Goal: Information Seeking & Learning: Learn about a topic

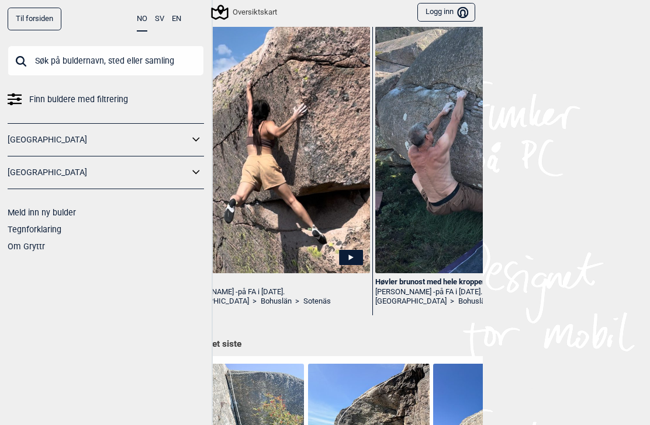
scroll to position [325, 0]
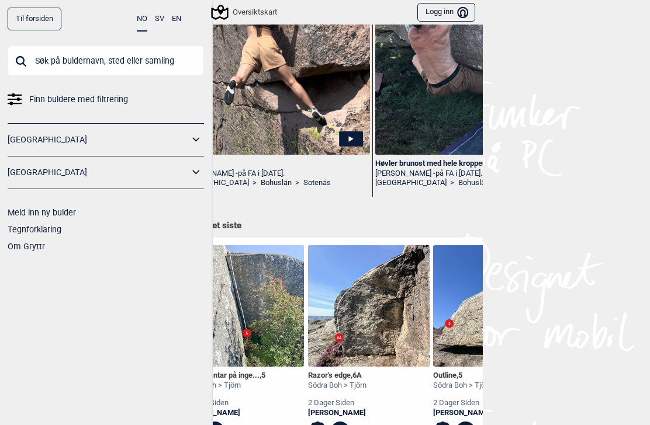
click at [303, 179] on link "Sotenäs" at bounding box center [316, 183] width 27 height 10
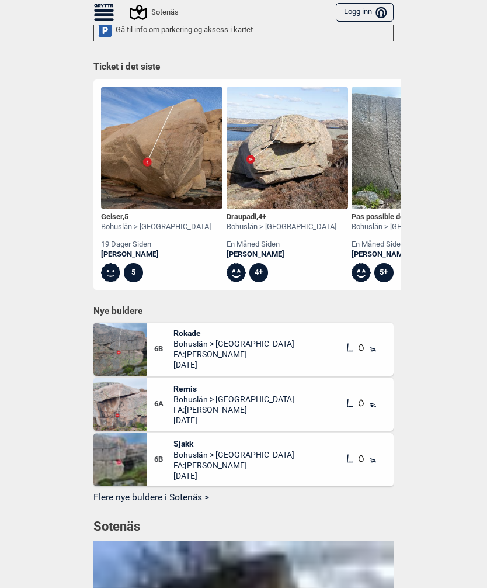
scroll to position [416, 0]
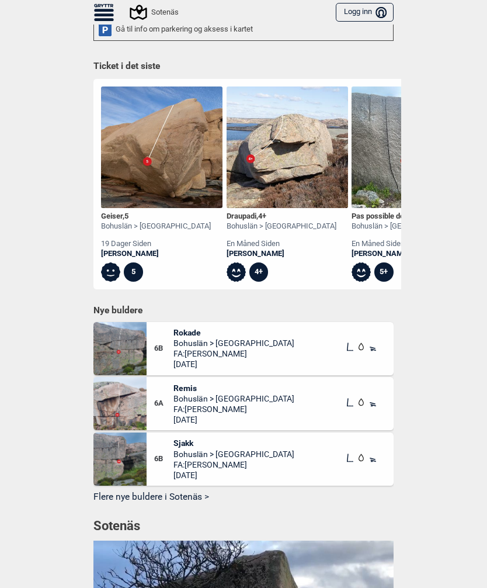
click at [181, 327] on span "Rokade" at bounding box center [234, 332] width 121 height 11
click at [105, 332] on img at bounding box center [120, 348] width 53 height 53
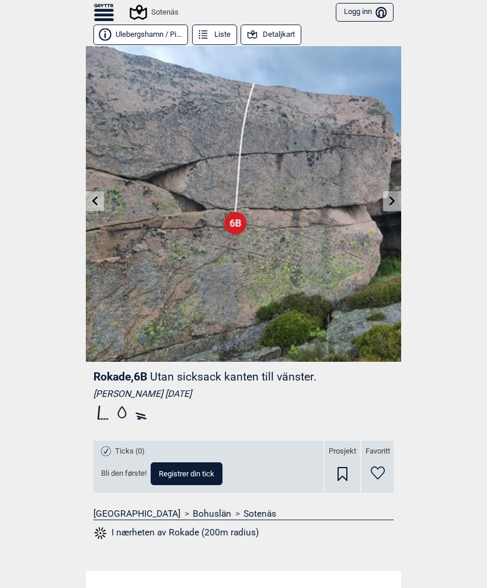
click at [269, 36] on button "Detaljkart" at bounding box center [271, 35] width 61 height 20
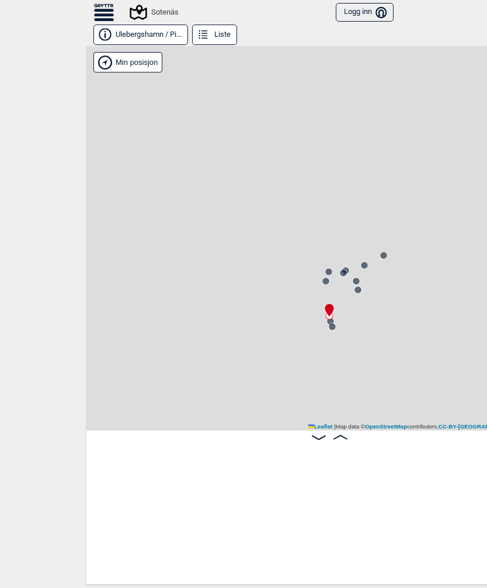
scroll to position [0, 2877]
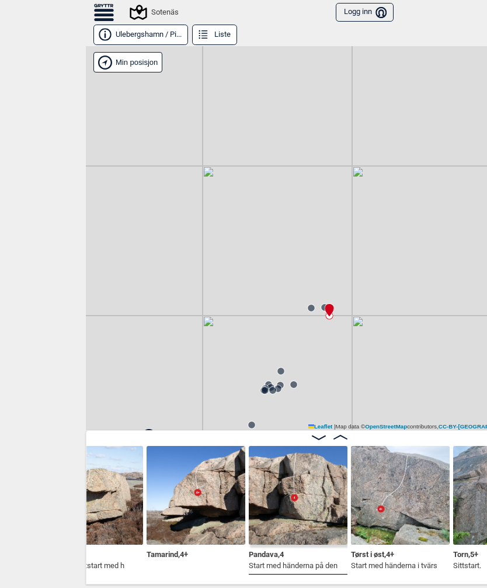
scroll to position [0, 2009]
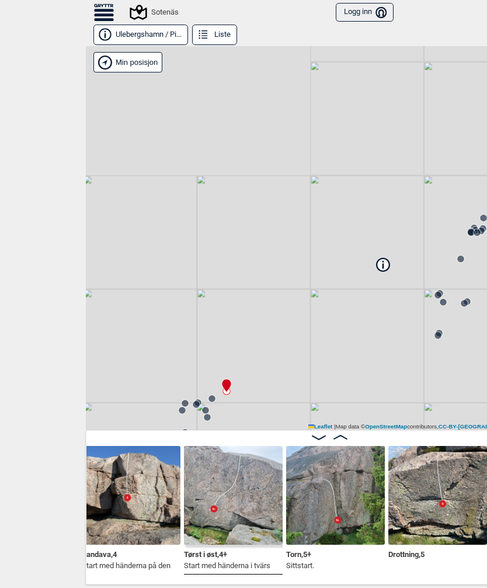
scroll to position [0, 2204]
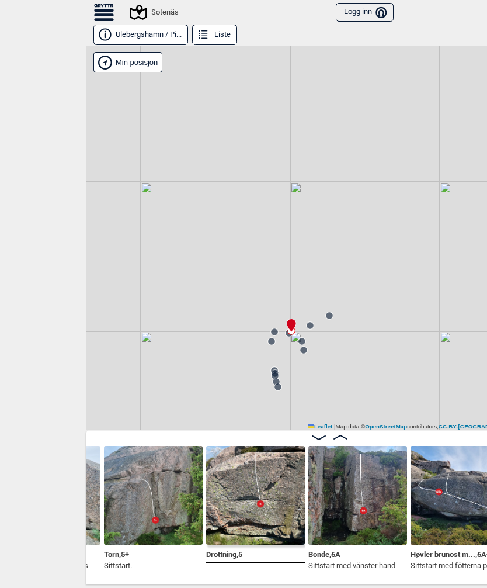
scroll to position [0, 2368]
click at [144, 425] on img at bounding box center [153, 495] width 99 height 99
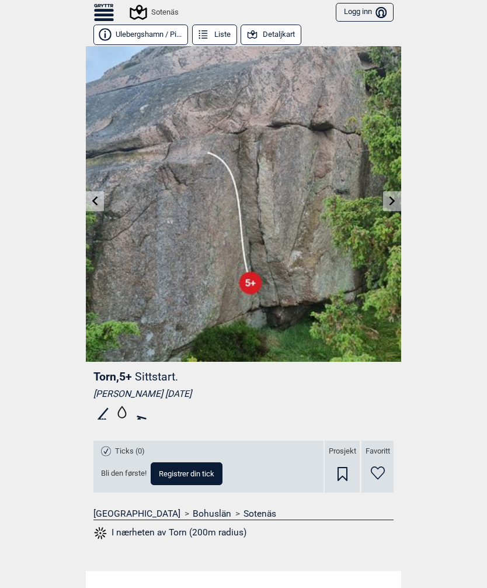
click at [93, 201] on icon at bounding box center [95, 200] width 6 height 9
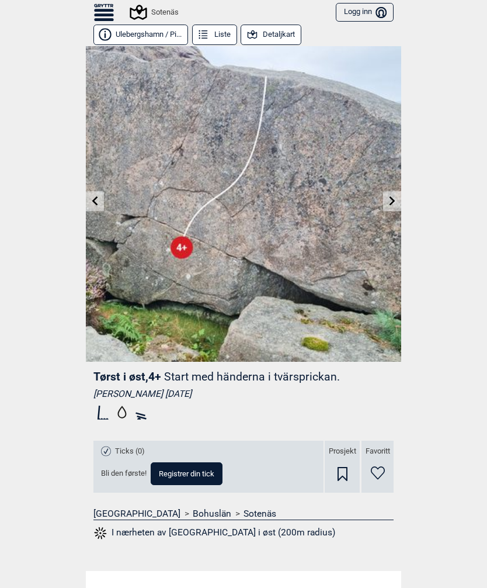
click at [387, 206] on link at bounding box center [392, 201] width 18 height 19
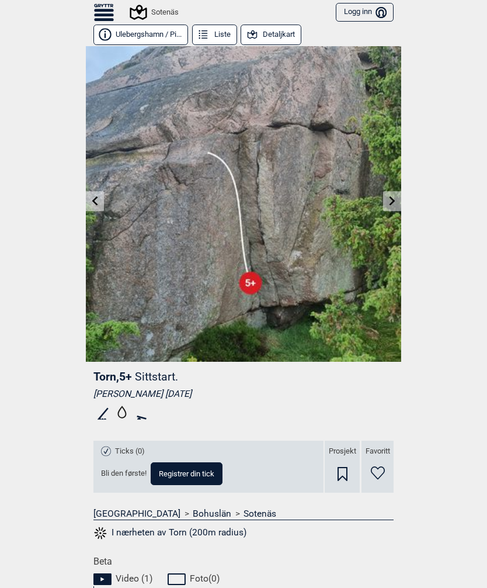
click at [387, 208] on link at bounding box center [392, 201] width 18 height 19
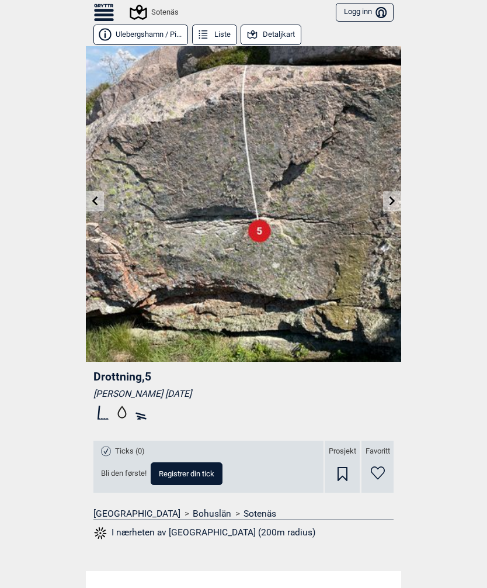
click at [387, 200] on link at bounding box center [392, 201] width 18 height 19
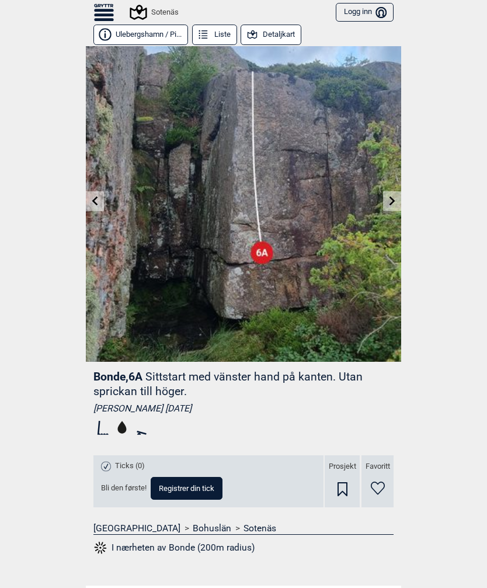
click at [389, 201] on icon at bounding box center [392, 200] width 9 height 9
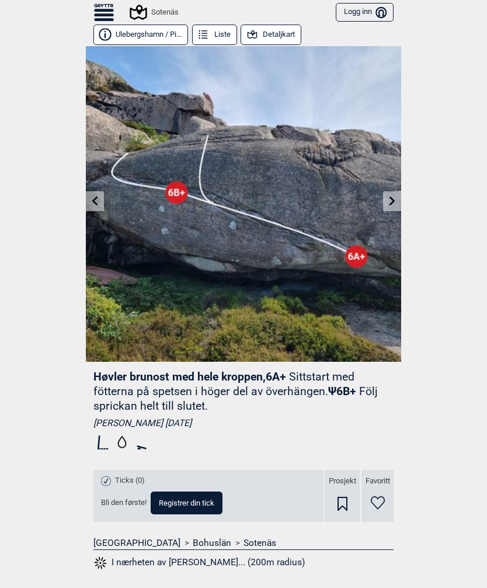
click at [390, 198] on icon at bounding box center [393, 200] width 6 height 9
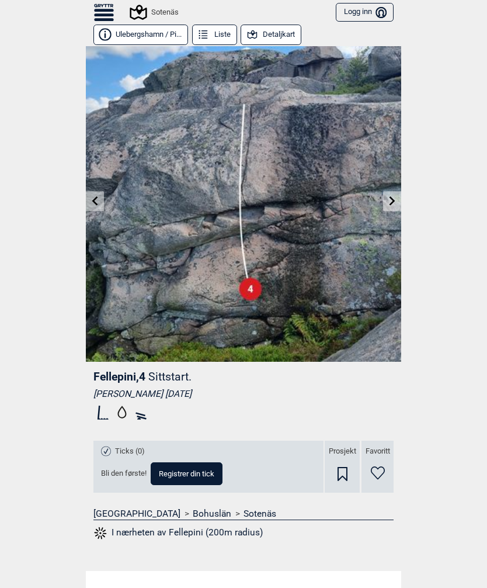
click at [388, 199] on icon at bounding box center [392, 200] width 9 height 9
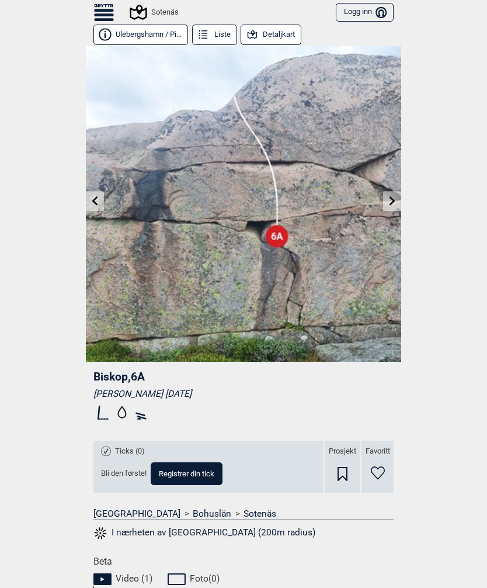
click at [389, 202] on icon at bounding box center [392, 200] width 9 height 9
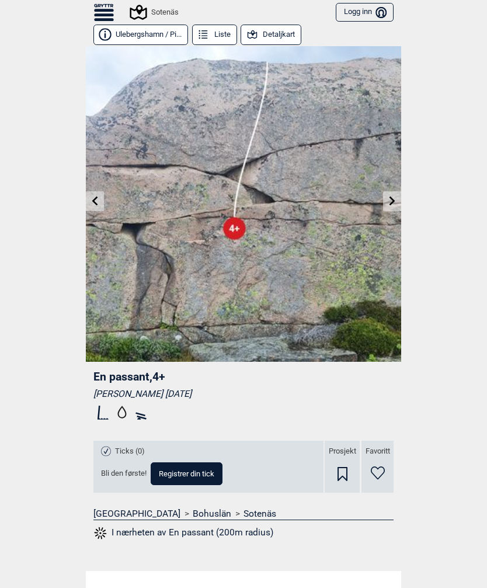
click at [387, 195] on link at bounding box center [392, 201] width 18 height 19
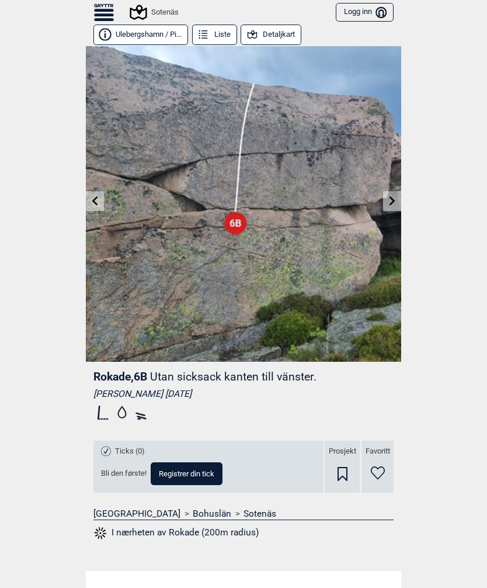
click at [386, 202] on link at bounding box center [392, 201] width 18 height 19
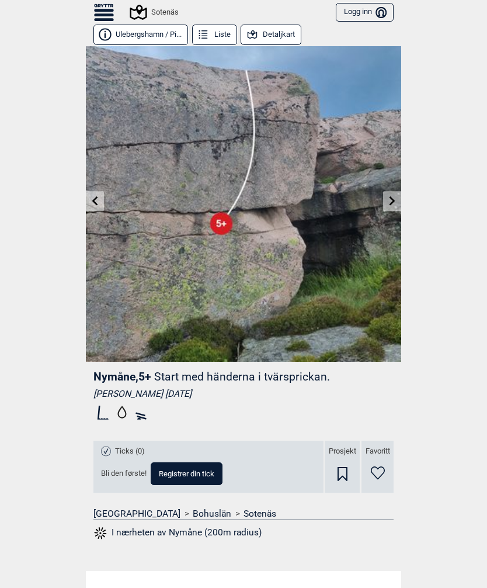
click at [392, 200] on icon at bounding box center [392, 200] width 9 height 9
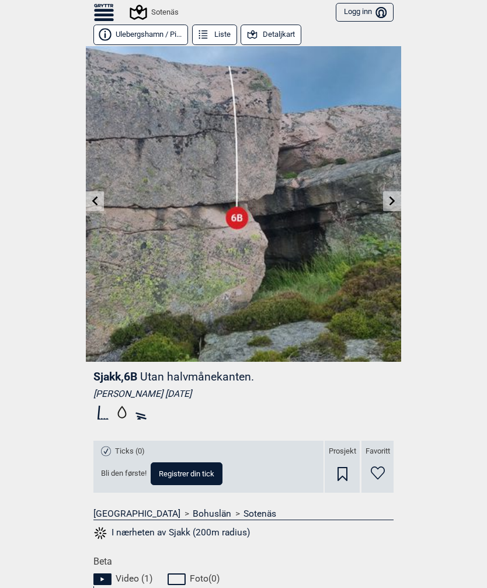
click at [385, 199] on link at bounding box center [392, 201] width 18 height 19
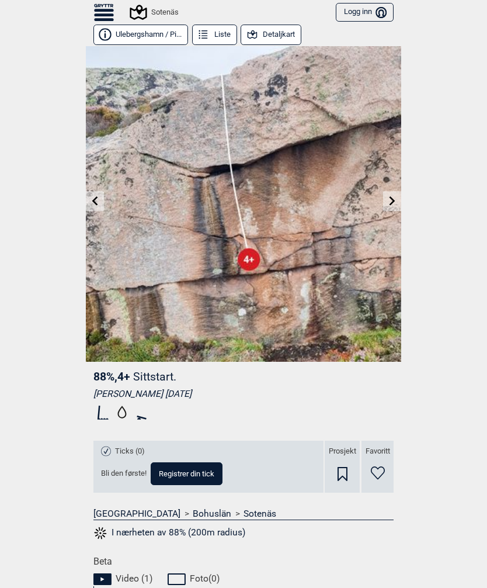
click at [392, 203] on icon at bounding box center [393, 200] width 6 height 9
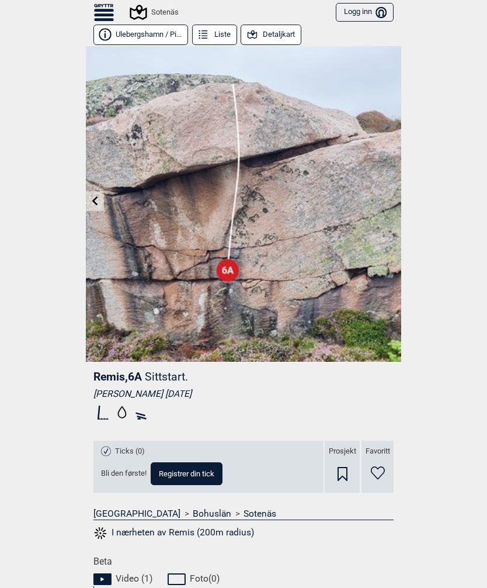
click at [389, 196] on img at bounding box center [244, 204] width 316 height 316
click at [277, 38] on button "Detaljkart" at bounding box center [271, 35] width 61 height 20
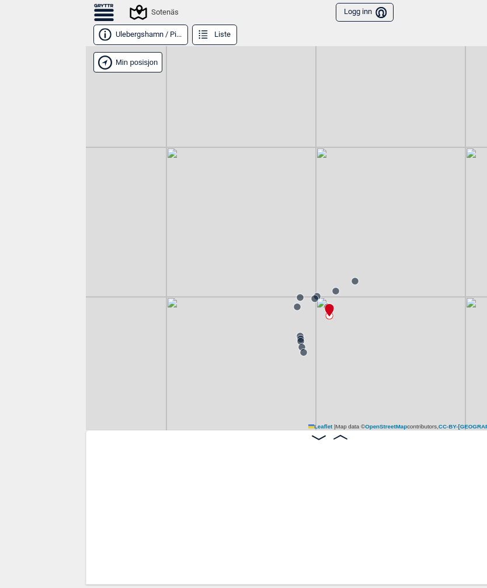
scroll to position [0, 3272]
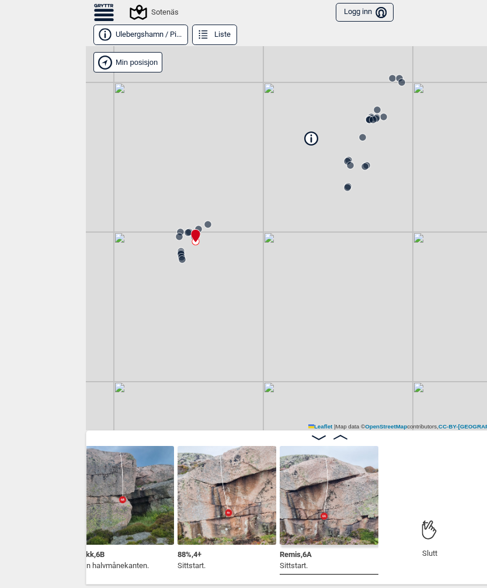
click at [348, 186] on circle at bounding box center [347, 187] width 7 height 7
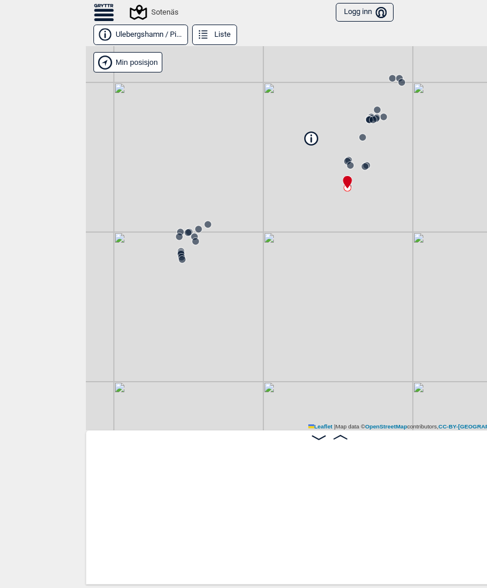
scroll to position [0, 210]
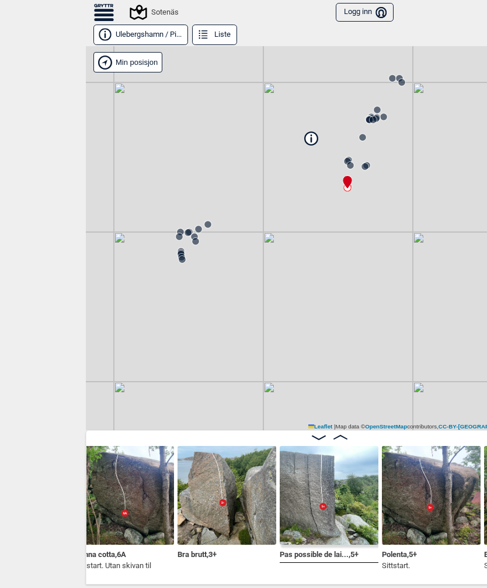
click at [347, 169] on icon at bounding box center [350, 165] width 9 height 9
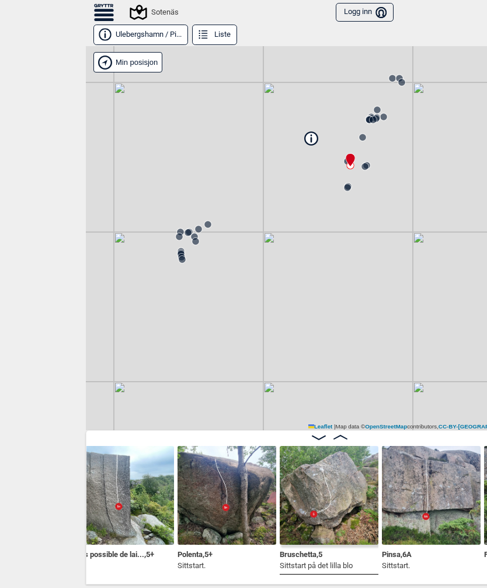
click at [366, 165] on circle at bounding box center [365, 166] width 7 height 7
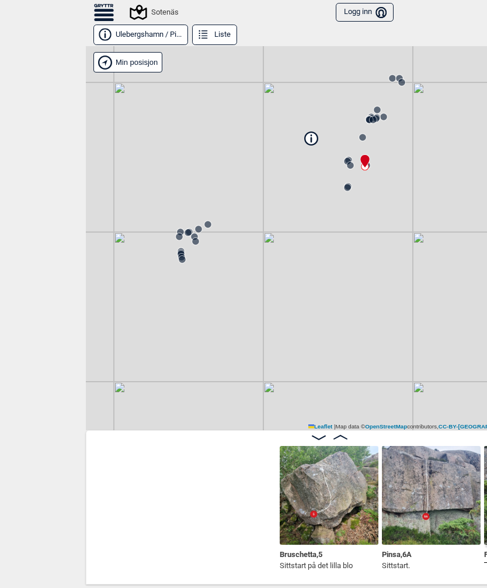
scroll to position [0, 619]
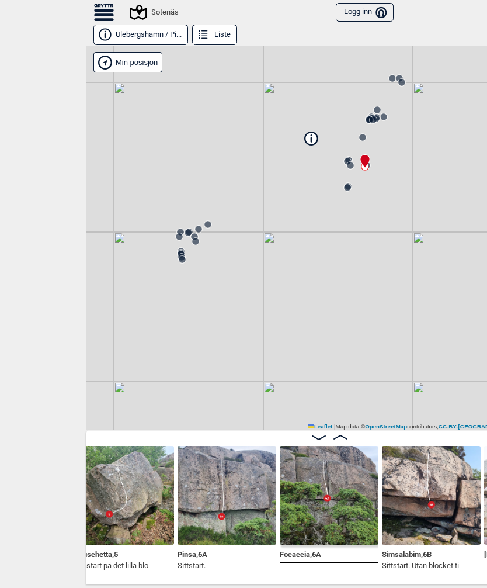
click at [362, 135] on circle at bounding box center [362, 137] width 7 height 7
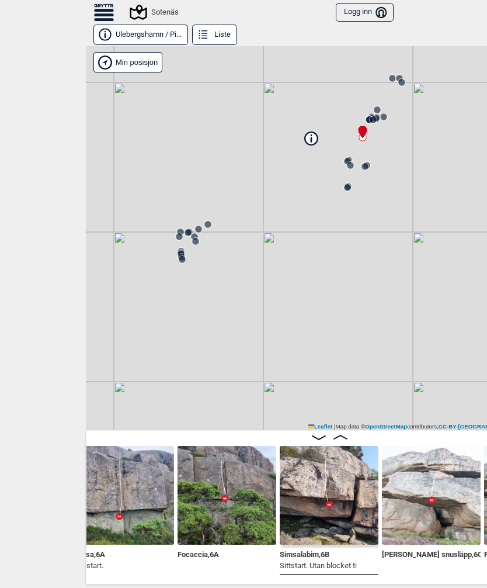
click at [370, 120] on circle at bounding box center [373, 119] width 7 height 7
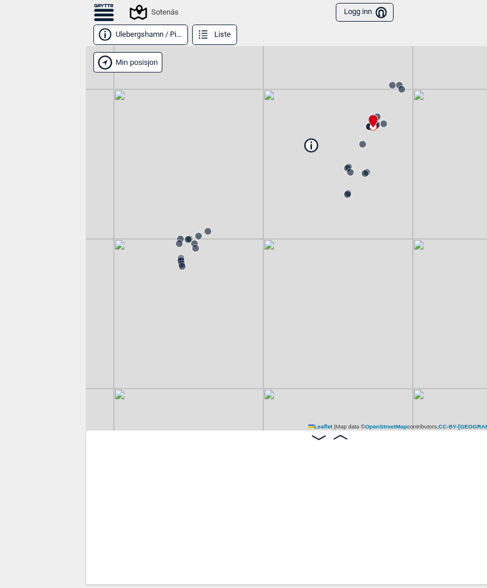
scroll to position [0, 1332]
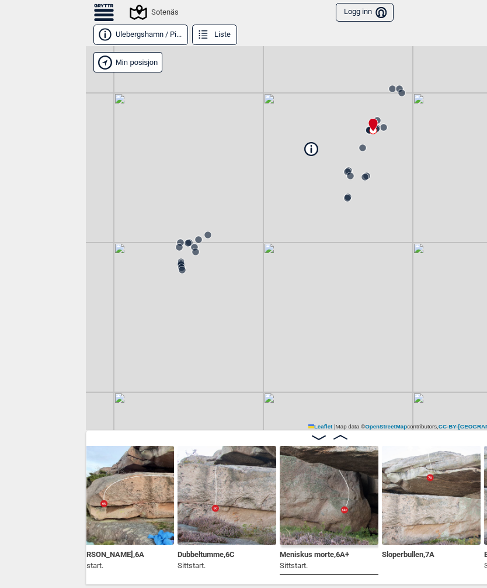
click at [382, 123] on circle at bounding box center [384, 127] width 8 height 8
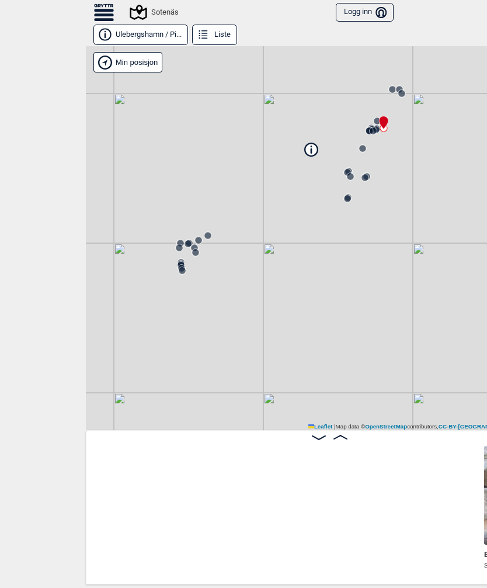
scroll to position [0, 1741]
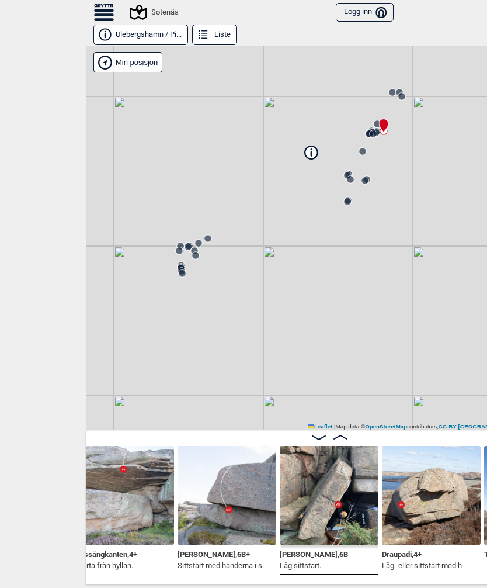
click at [399, 105] on div "Sotenäs Min posisjon 50 m + − OpenStreetMap Google satellite Leaflet | Map data…" at bounding box center [329, 238] width 487 height 384
click at [400, 98] on circle at bounding box center [402, 96] width 7 height 7
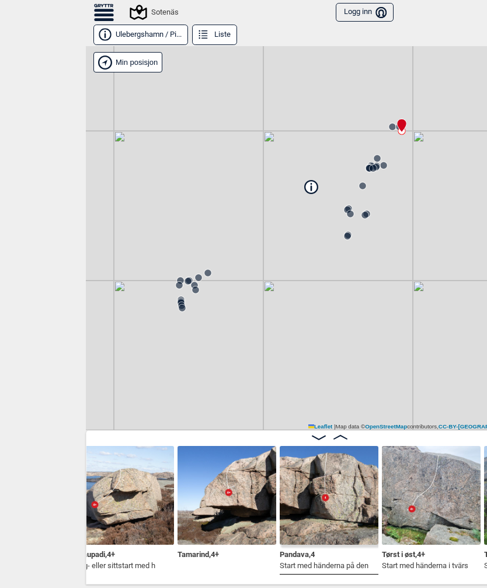
click at [364, 176] on div "Sotenäs Min posisjon 50 m + − OpenStreetMap Google satellite Leaflet | Map data…" at bounding box center [329, 238] width 487 height 384
click at [371, 168] on circle at bounding box center [373, 168] width 7 height 7
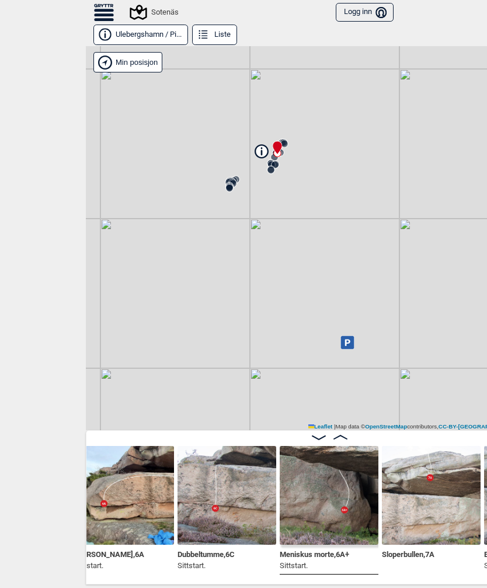
click at [120, 32] on button "Ulebergshamn / Pi..." at bounding box center [141, 35] width 95 height 20
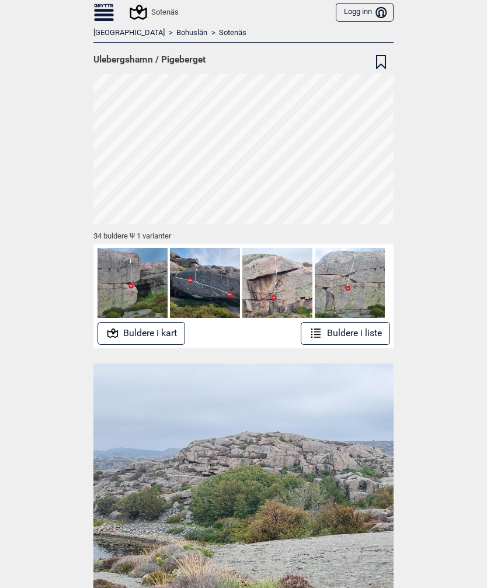
click at [108, 58] on span "Ulebergshamn / Pigeberget" at bounding box center [150, 60] width 112 height 12
click at [219, 34] on link "Sotenäs" at bounding box center [232, 33] width 27 height 10
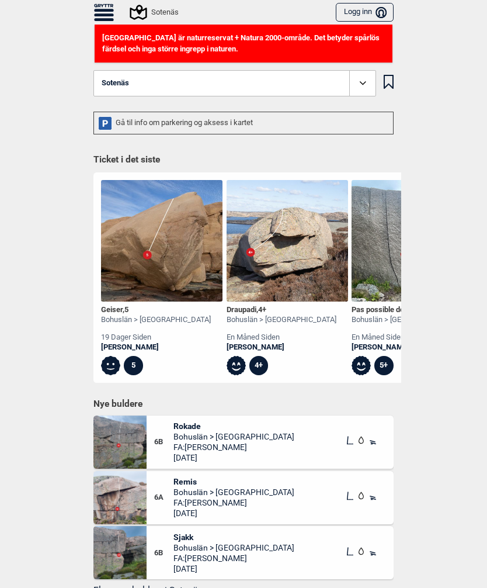
click at [144, 77] on button "Sotenäs" at bounding box center [235, 83] width 283 height 27
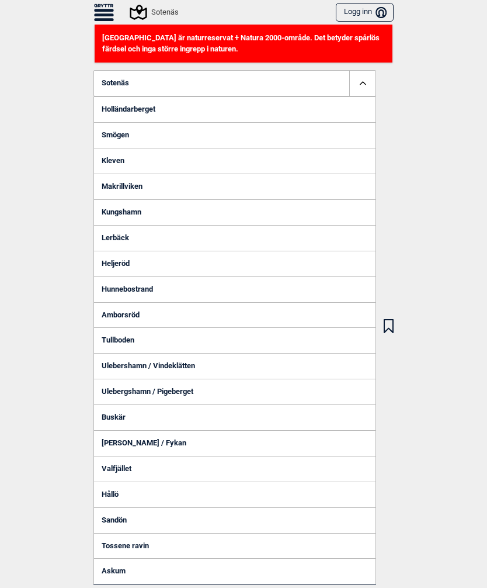
click at [123, 258] on link "Heljeröd" at bounding box center [235, 264] width 283 height 26
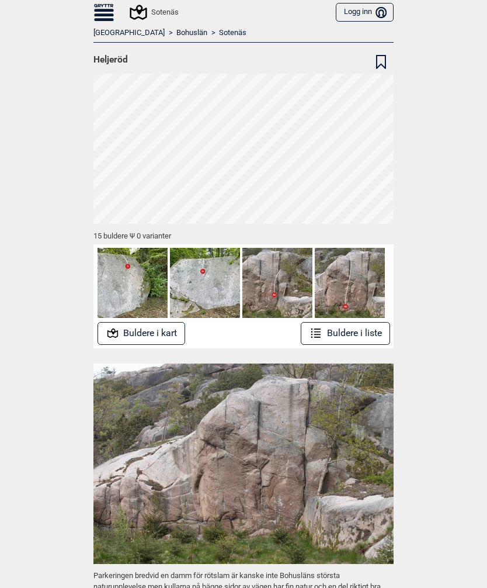
click at [147, 333] on button "Buldere i kart" at bounding box center [142, 333] width 88 height 23
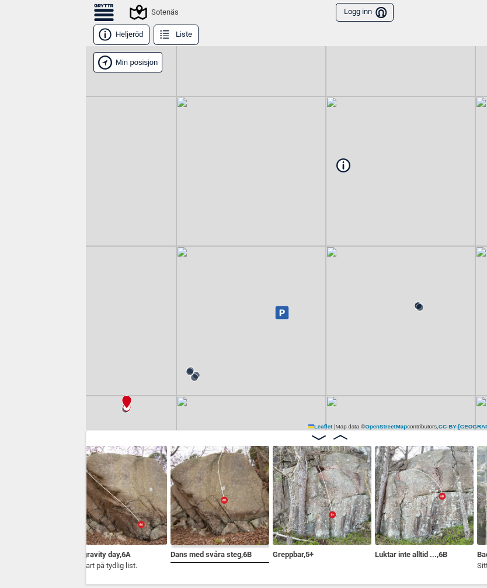
scroll to position [0, 322]
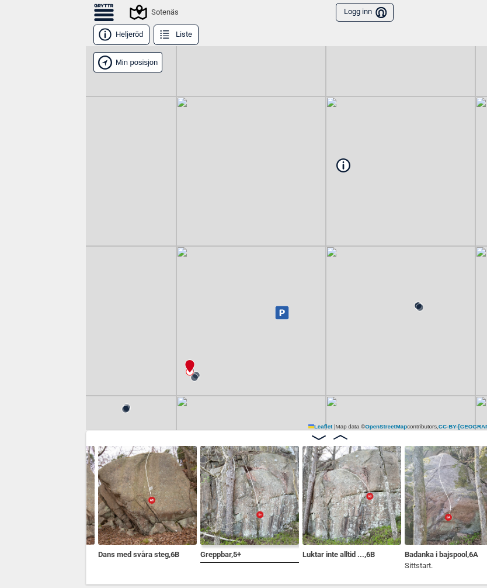
scroll to position [0, 394]
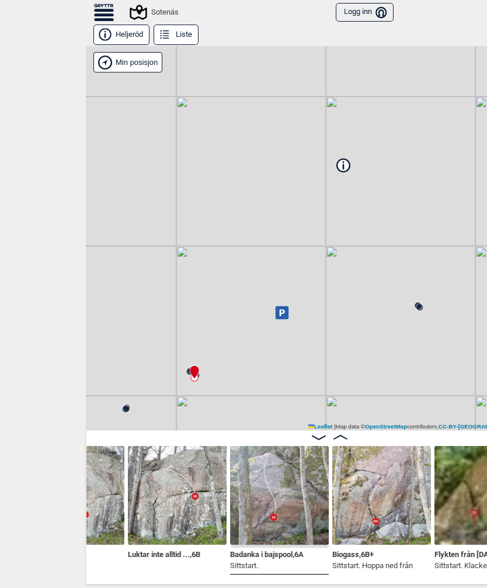
scroll to position [0, 586]
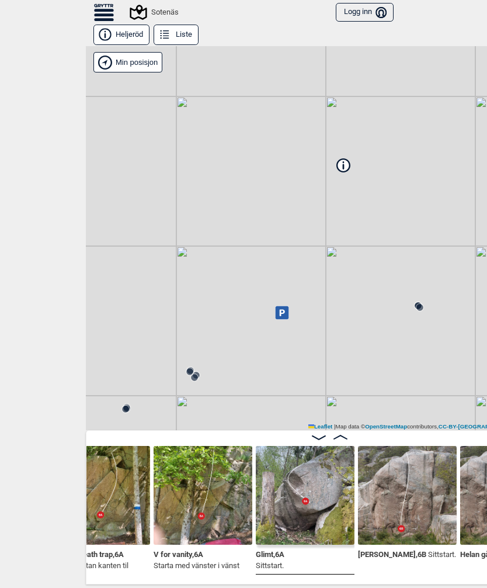
scroll to position [0, 1054]
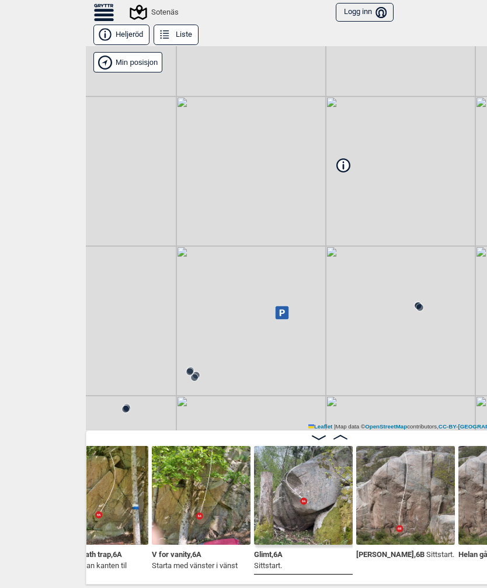
click at [386, 425] on img at bounding box center [405, 495] width 99 height 99
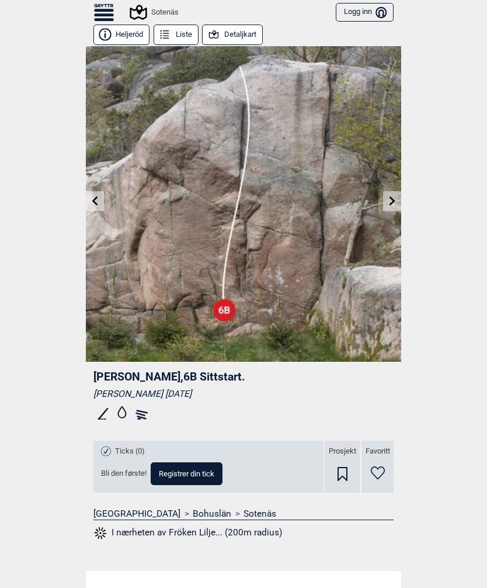
click at [98, 197] on icon at bounding box center [95, 200] width 6 height 9
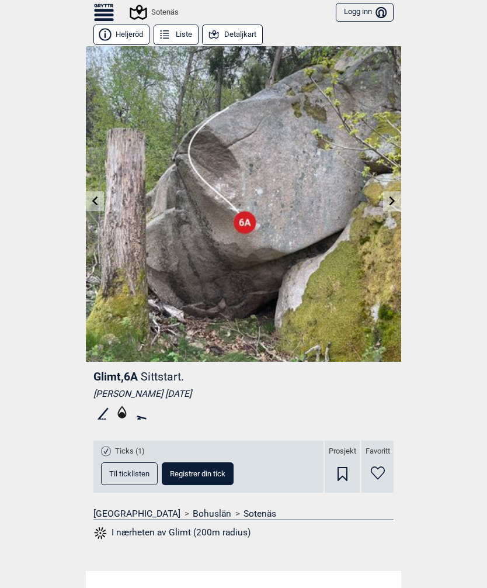
click at [390, 198] on icon at bounding box center [393, 200] width 6 height 9
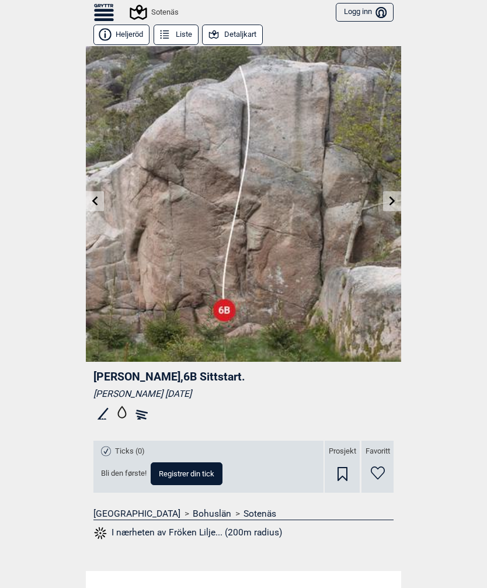
click at [390, 196] on icon at bounding box center [393, 200] width 6 height 9
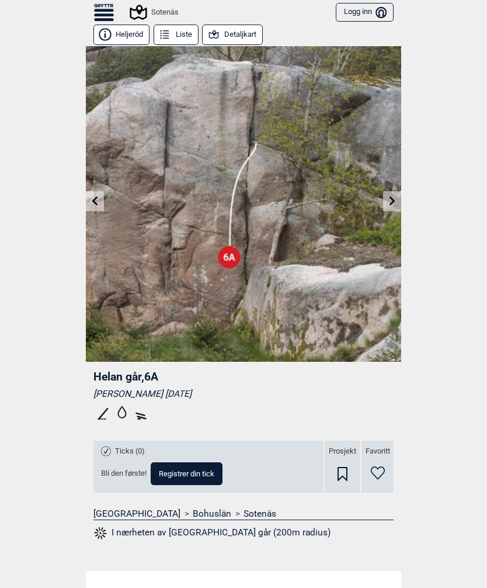
click at [387, 196] on link at bounding box center [392, 201] width 18 height 19
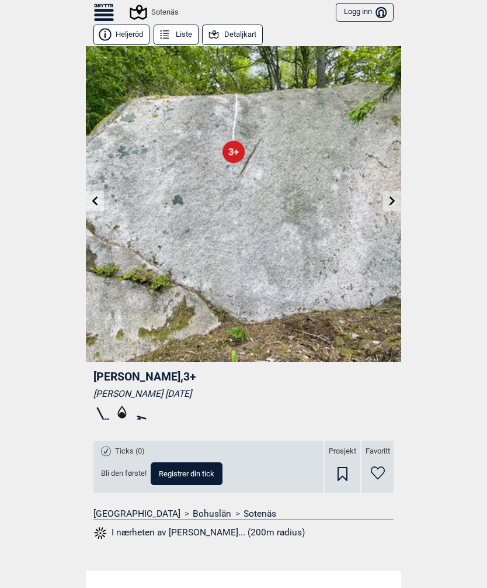
click at [387, 202] on link at bounding box center [392, 201] width 18 height 19
